Goal: Transaction & Acquisition: Book appointment/travel/reservation

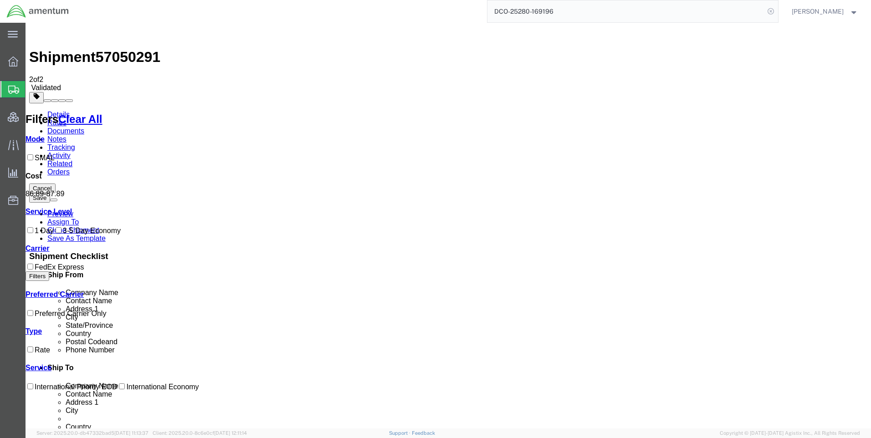
click at [777, 12] on icon at bounding box center [770, 11] width 13 height 13
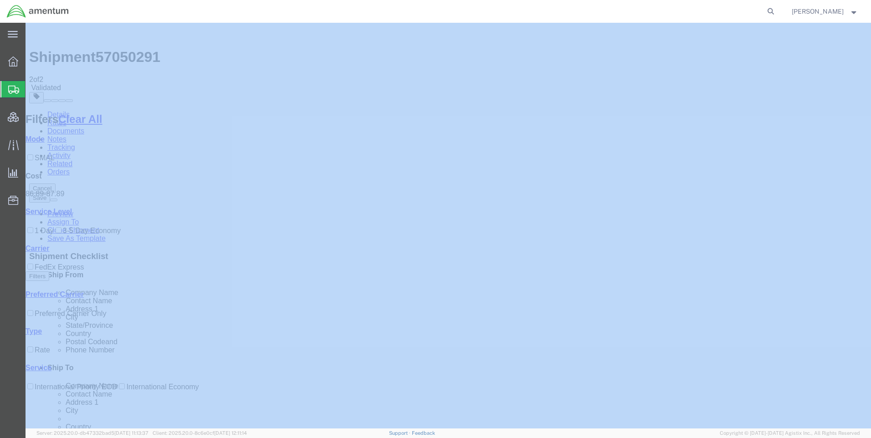
click at [777, 12] on icon at bounding box center [770, 11] width 13 height 13
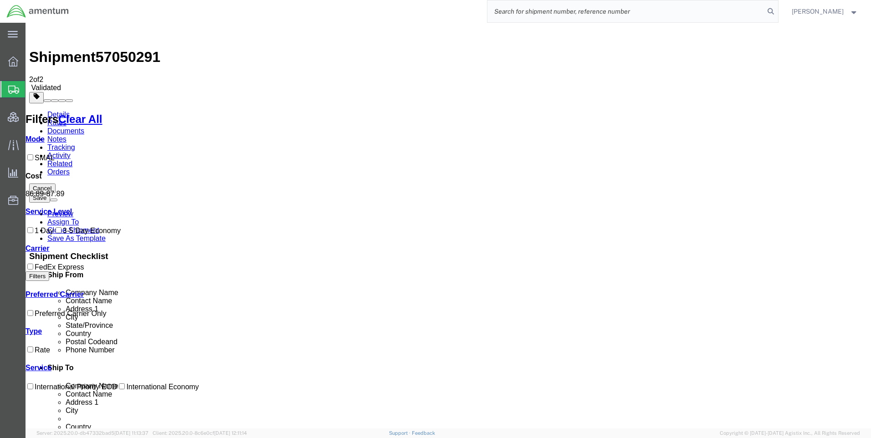
paste input "DCO-25280-169201"
type input "DCO-25280-169201"
click at [777, 9] on icon at bounding box center [770, 11] width 13 height 13
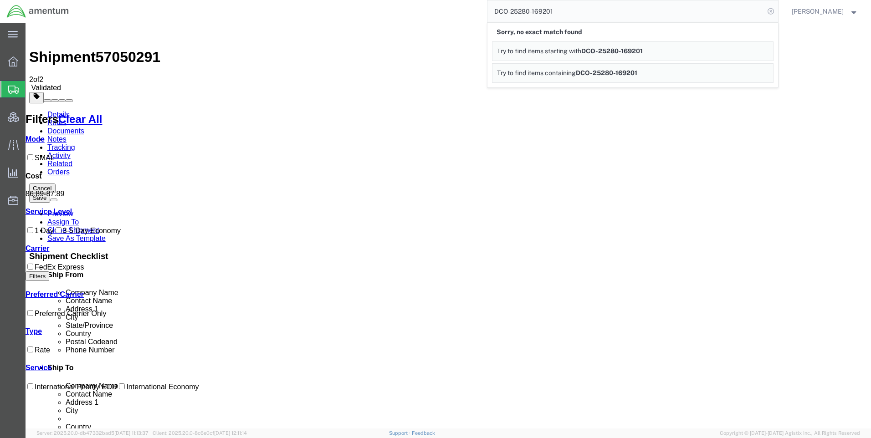
click at [776, 12] on icon at bounding box center [770, 11] width 13 height 13
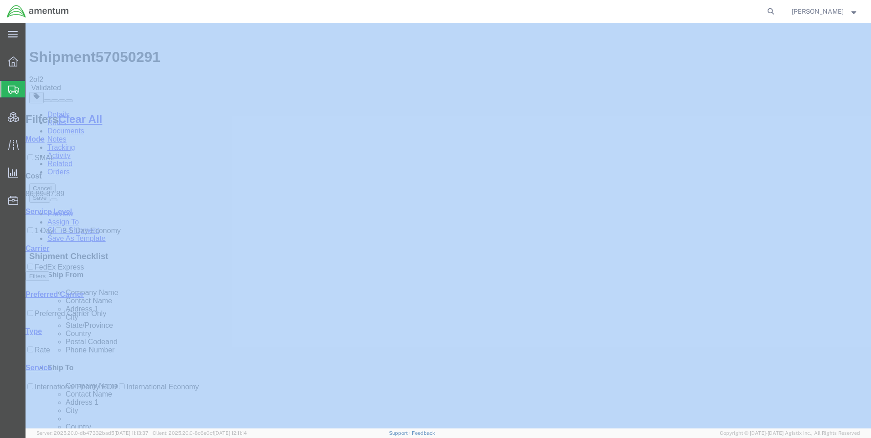
click at [776, 12] on icon at bounding box center [770, 11] width 13 height 13
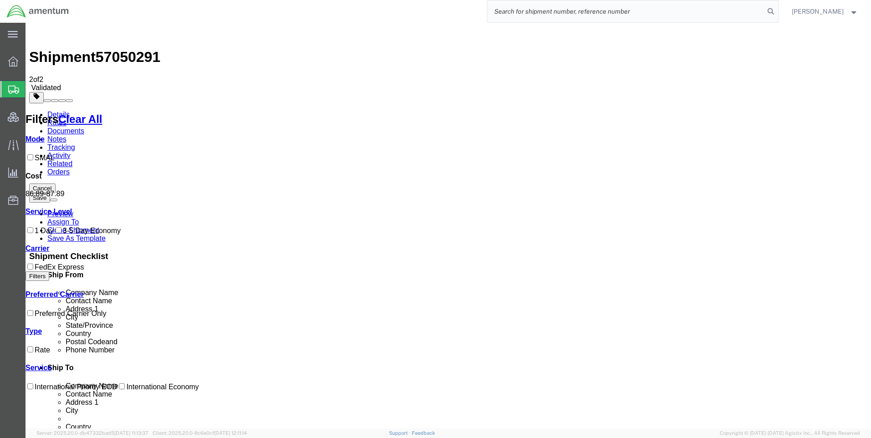
paste input "DCO-25280-169201"
type input "DCO-25280-169201"
click at [776, 11] on icon at bounding box center [770, 11] width 13 height 13
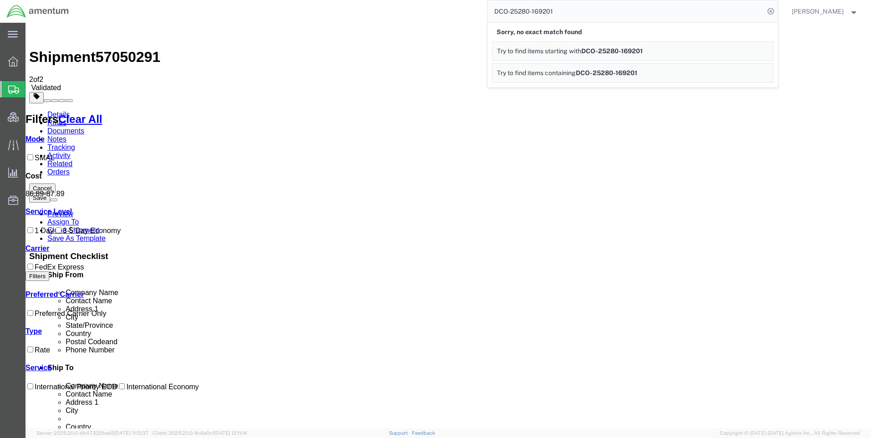
click at [776, 11] on icon at bounding box center [770, 11] width 13 height 13
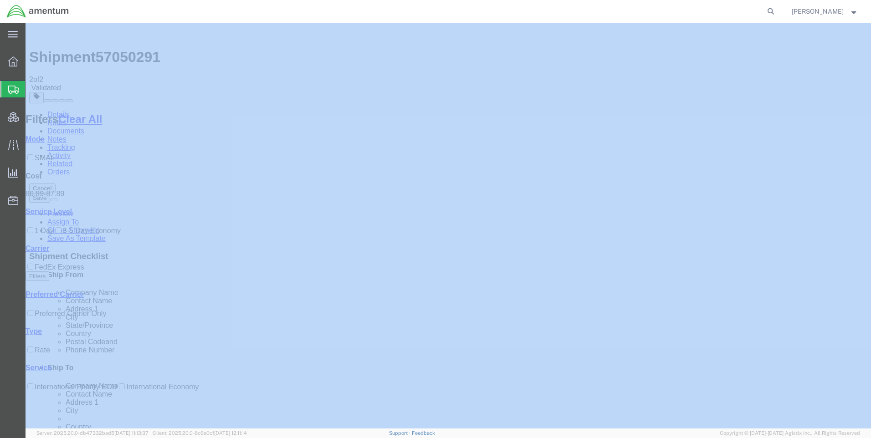
click at [776, 11] on icon at bounding box center [770, 11] width 13 height 13
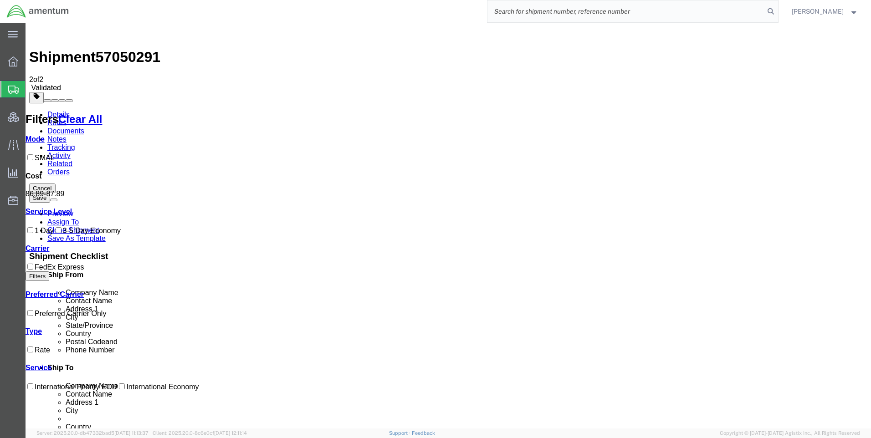
paste input "DCO-25280-169201"
type input "DCO-25280-169201"
click at [777, 10] on icon at bounding box center [770, 11] width 13 height 13
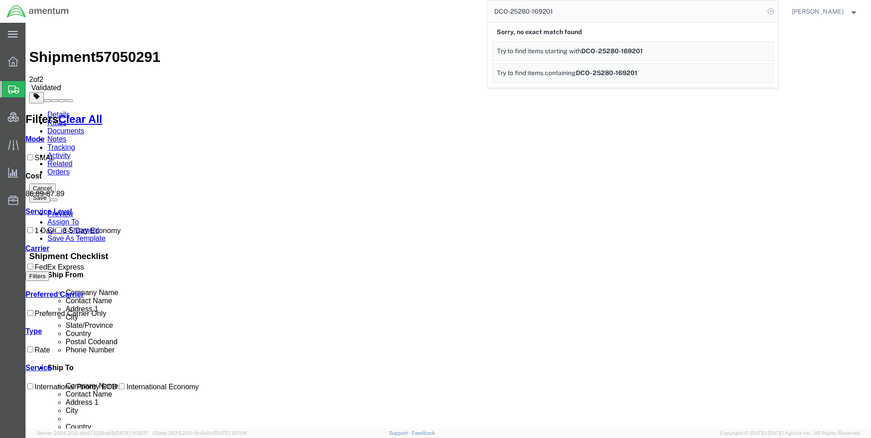
click at [777, 9] on icon at bounding box center [770, 11] width 13 height 13
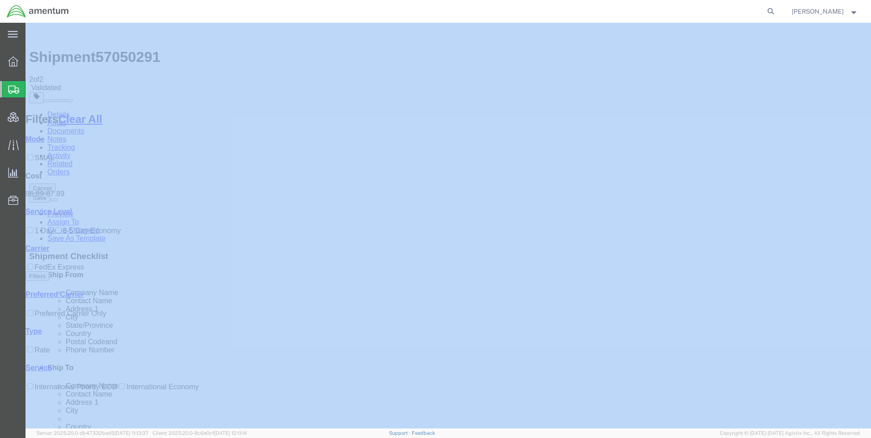
click at [777, 9] on icon at bounding box center [770, 11] width 13 height 13
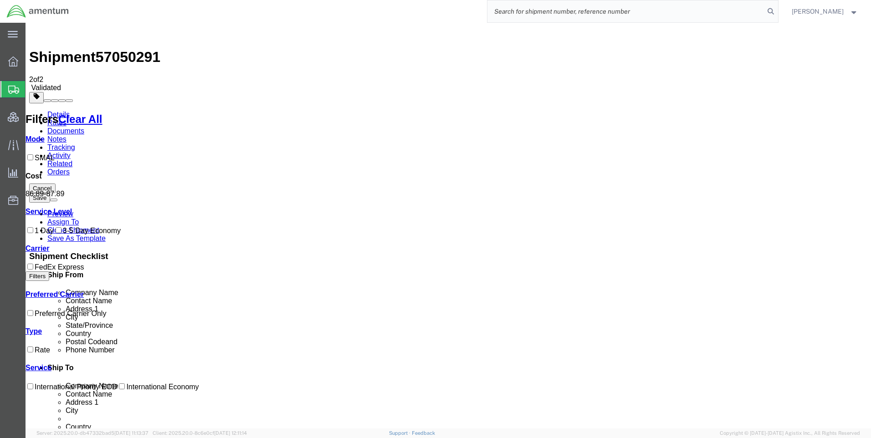
paste input "DCO-25280-169201"
type input "DCO-25280-169201"
click at [777, 10] on icon at bounding box center [770, 11] width 13 height 13
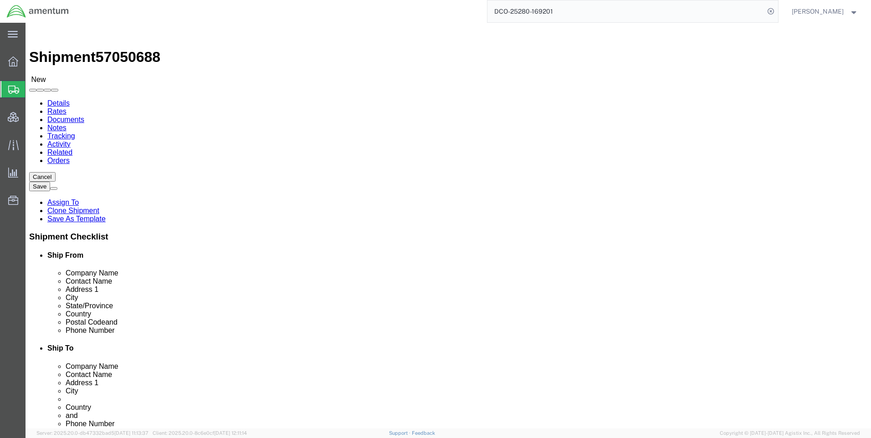
select select "42668"
select select "42654"
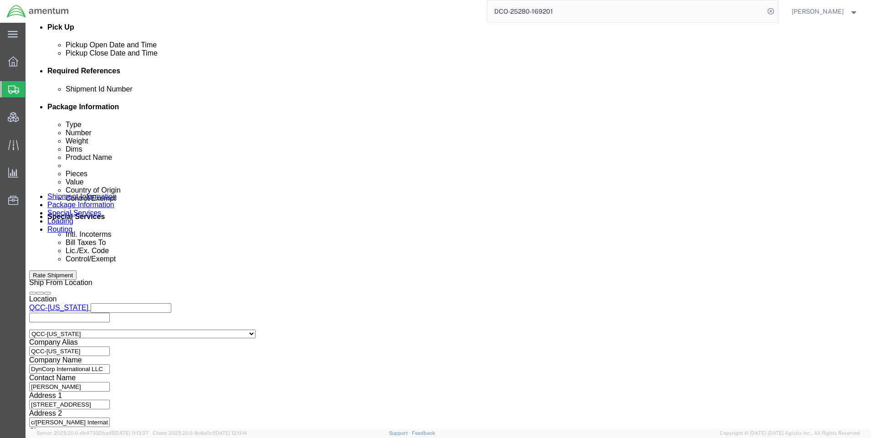
scroll to position [501, 0]
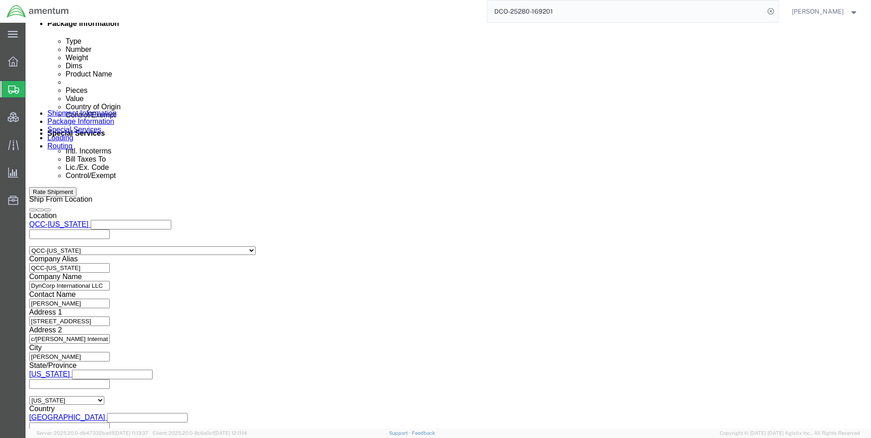
click icon
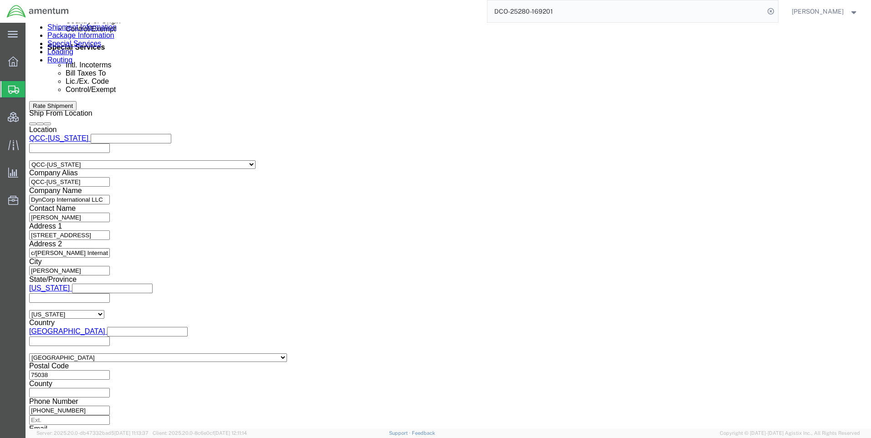
scroll to position [591, 0]
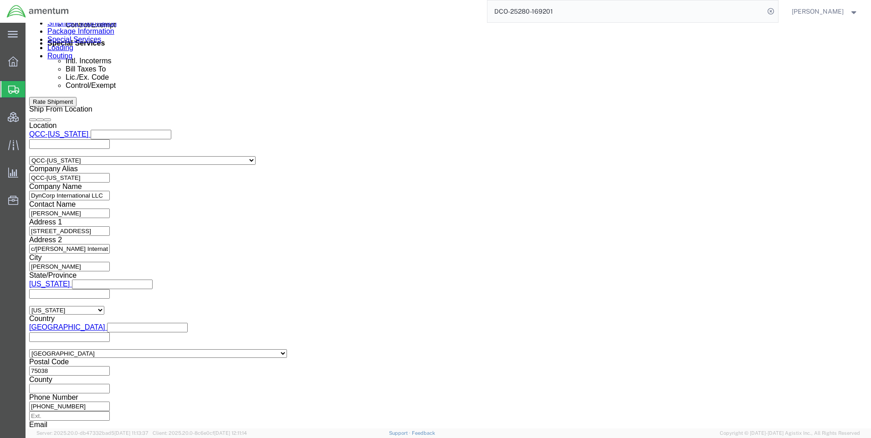
click button "Continue"
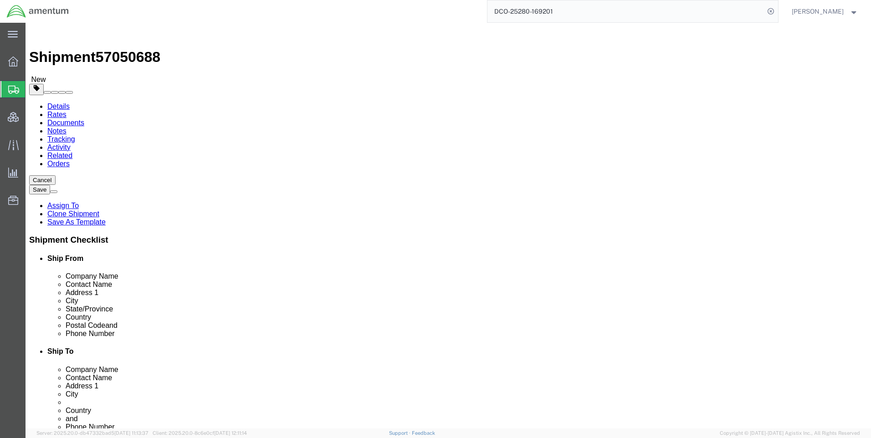
click button "Continue"
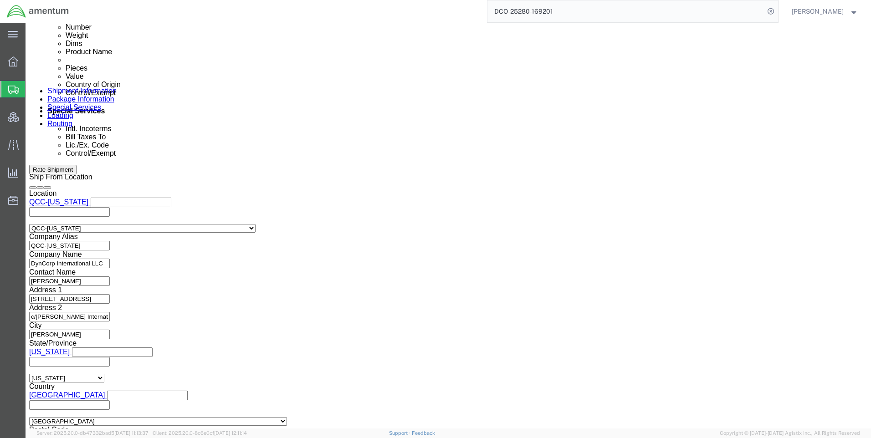
scroll to position [592, 0]
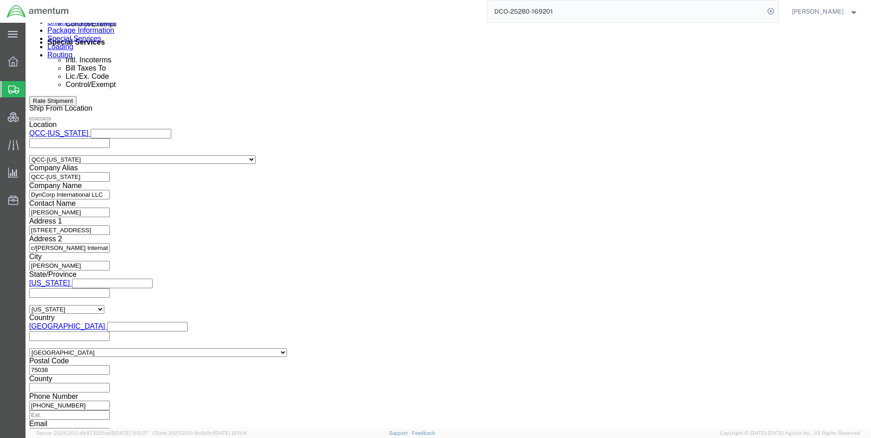
click select "Select AES-Direct EEI Carrier File EEI EEI Exempt"
select select "AESD"
click select "Select AES-Direct EEI Carrier File EEI EEI Exempt"
click button "Rate Shipment"
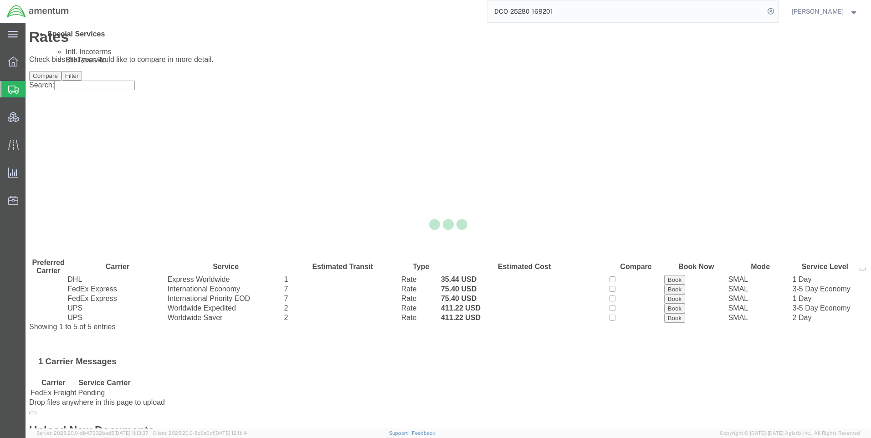
scroll to position [0, 0]
